Goal: Navigation & Orientation: Find specific page/section

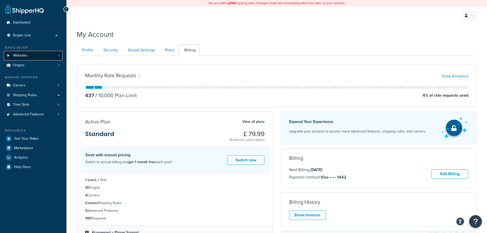
click at [30, 56] on link "Websites 1" at bounding box center [33, 55] width 59 height 9
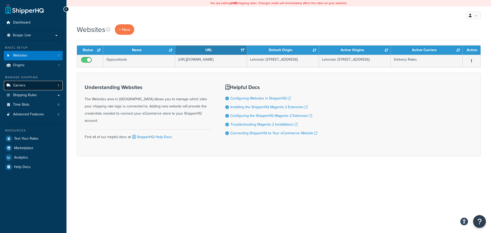
click at [28, 83] on link "Carriers 3" at bounding box center [33, 85] width 59 height 9
